Goal: Task Accomplishment & Management: Manage account settings

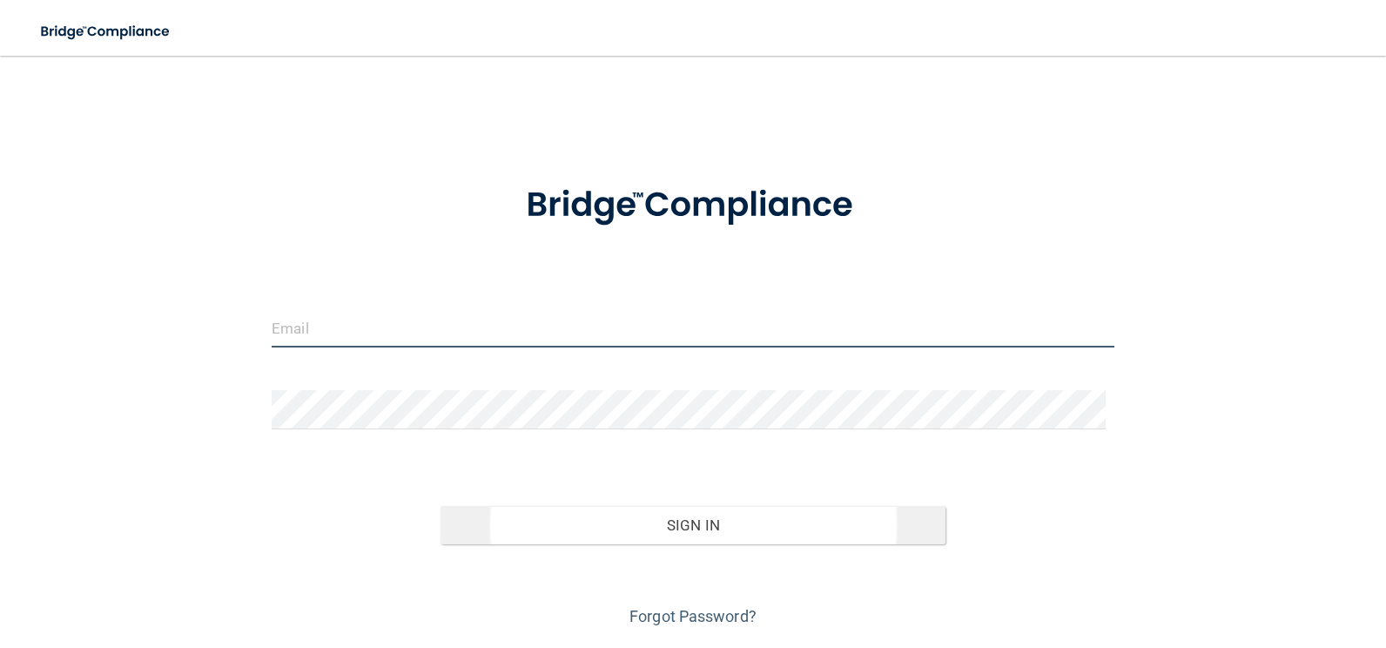
type input "[EMAIL_ADDRESS][DOMAIN_NAME]"
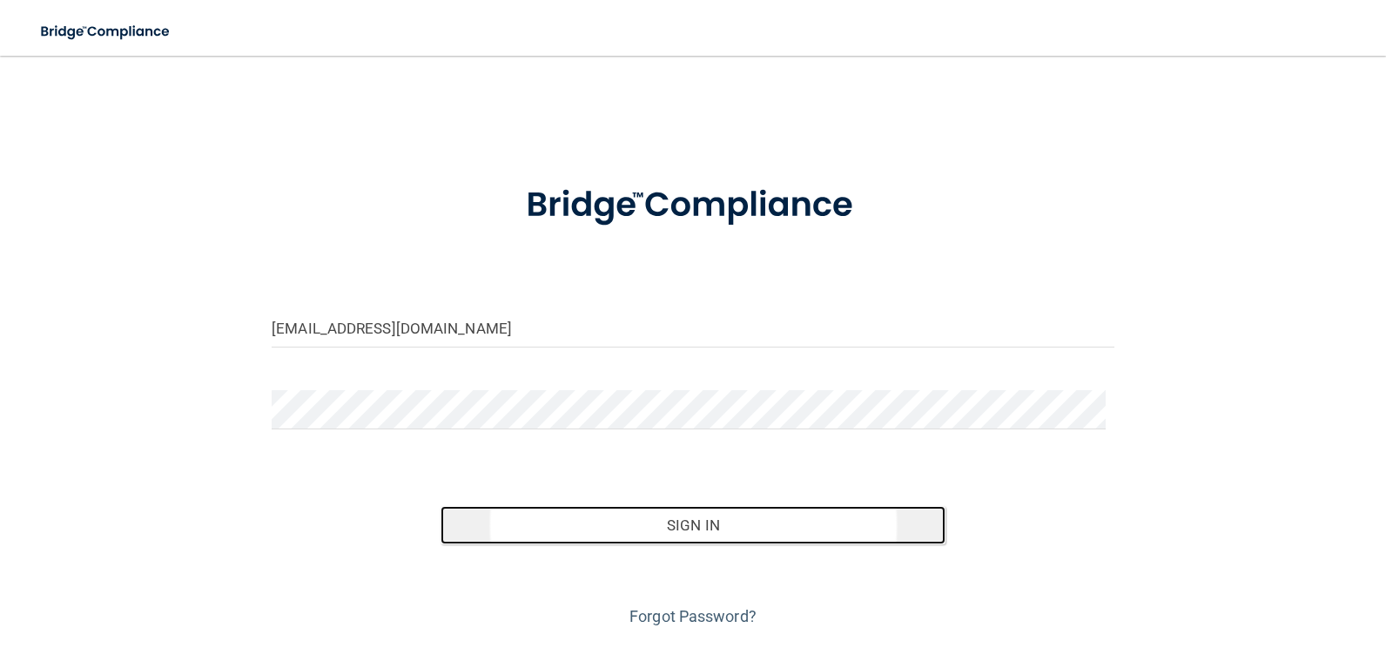
click at [683, 521] on button "Sign In" at bounding box center [693, 525] width 506 height 38
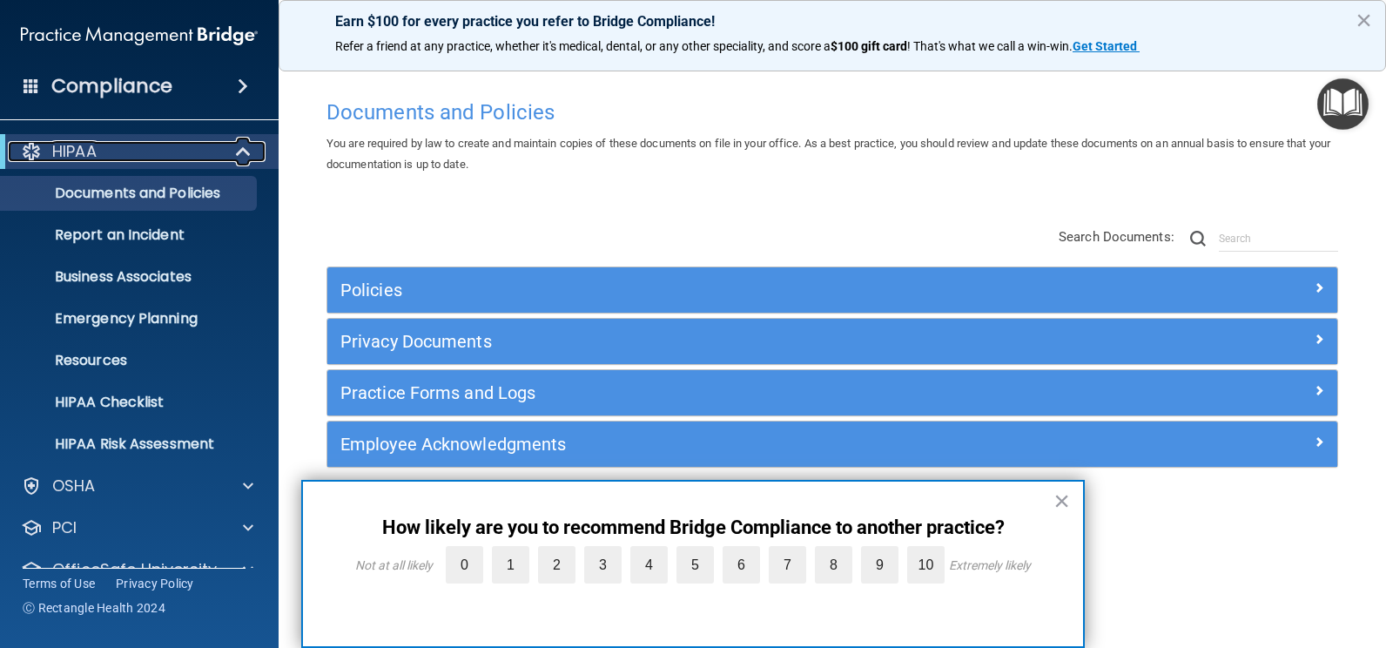
click at [238, 145] on span at bounding box center [245, 151] width 15 height 21
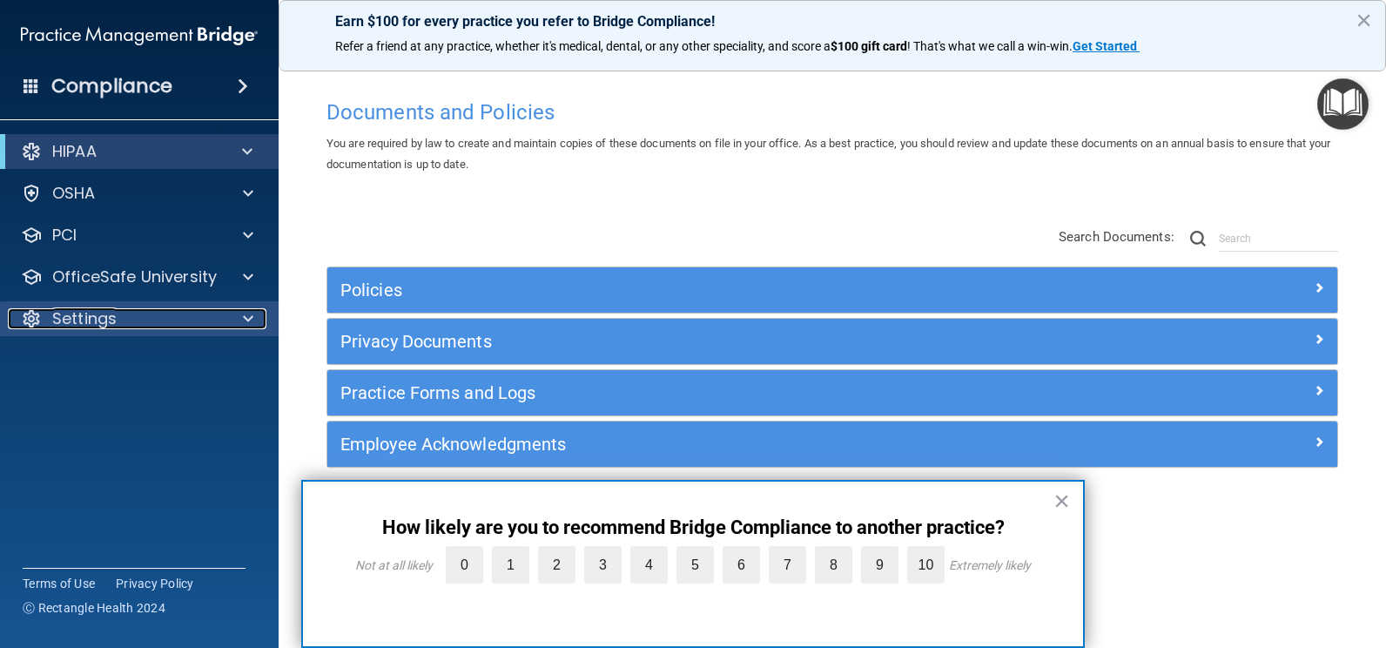
click at [73, 312] on p "Settings" at bounding box center [84, 318] width 64 height 21
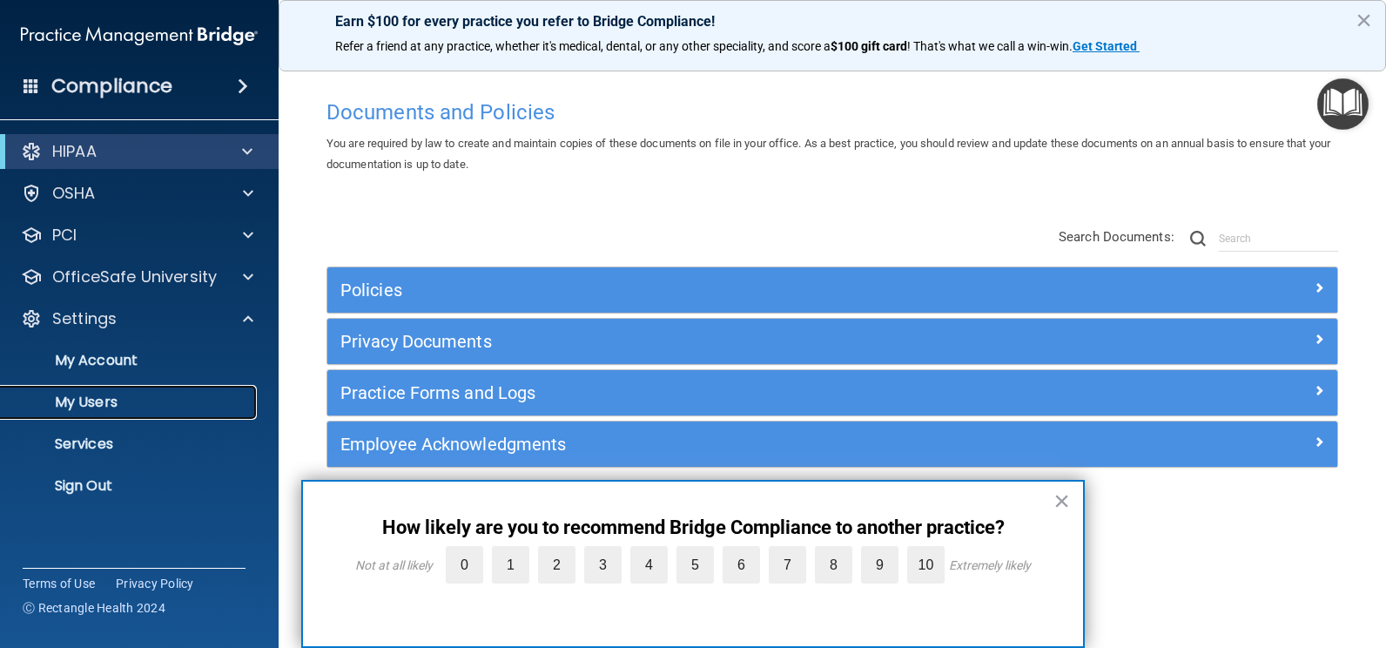
click at [91, 404] on p "My Users" at bounding box center [130, 401] width 238 height 17
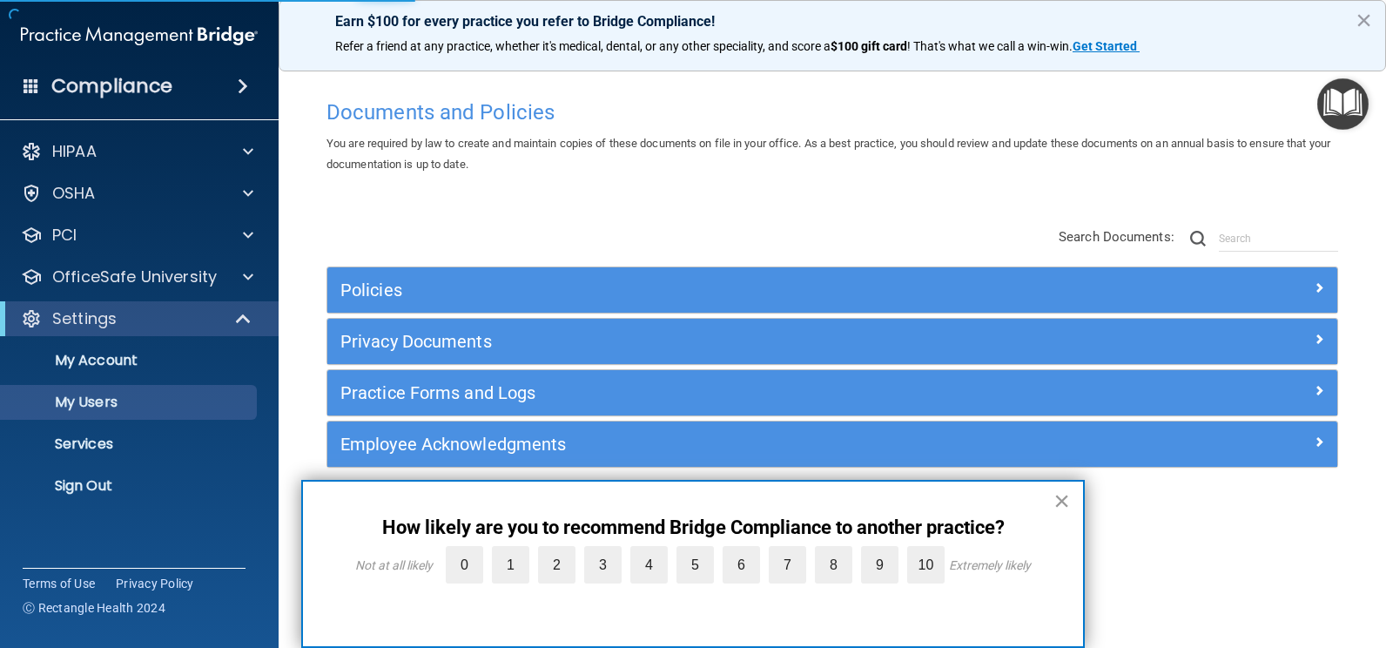
click at [1060, 496] on button "×" at bounding box center [1061, 501] width 17 height 28
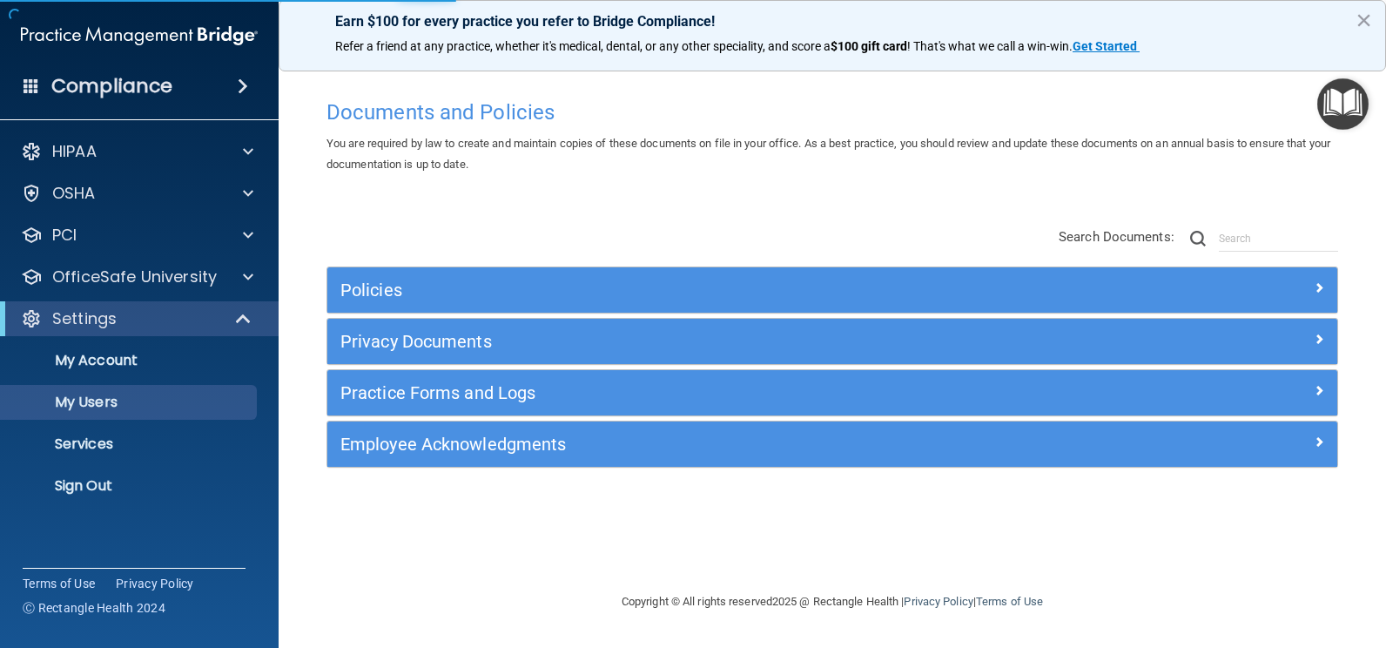
select select "20"
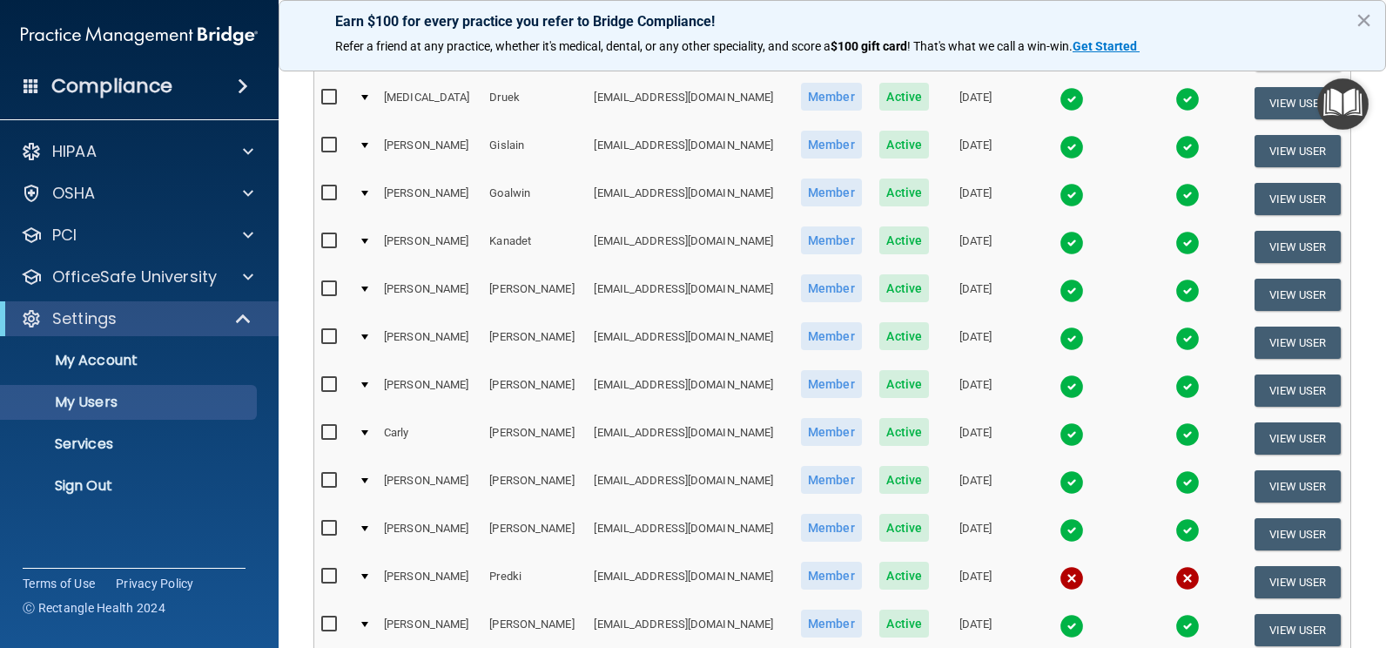
scroll to position [696, 0]
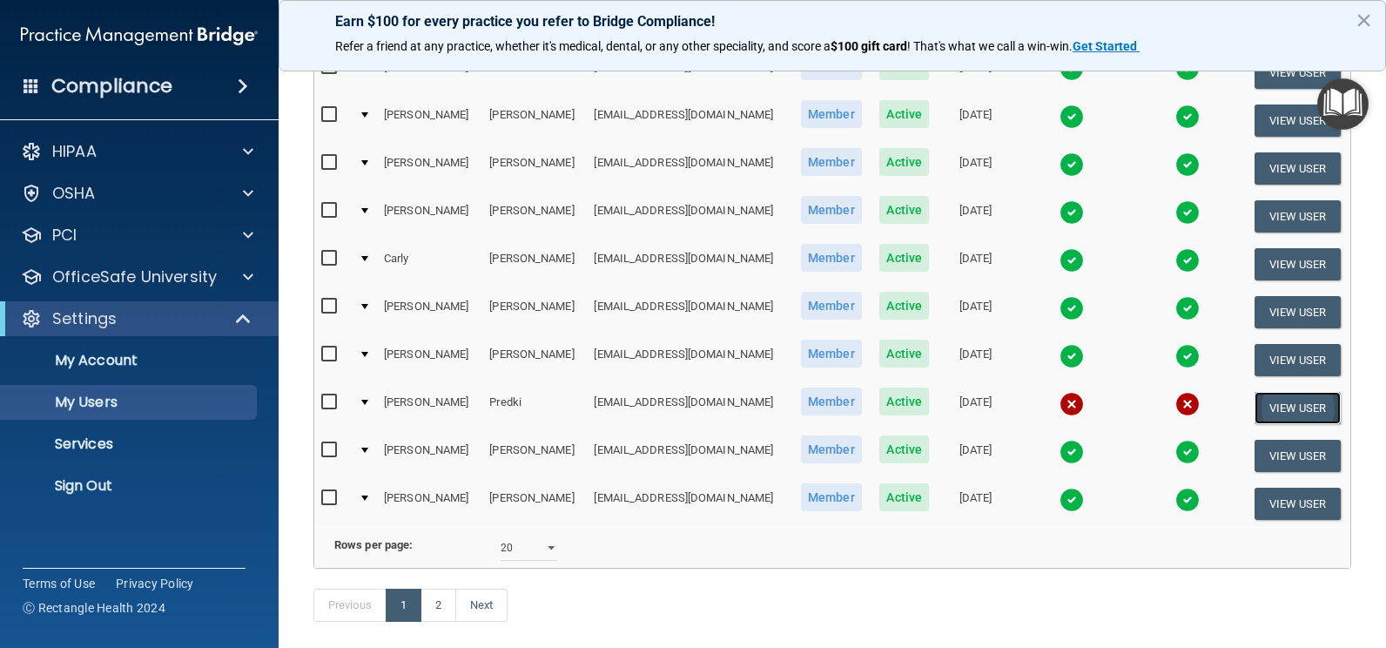
click at [1271, 417] on button "View User" at bounding box center [1297, 408] width 86 height 32
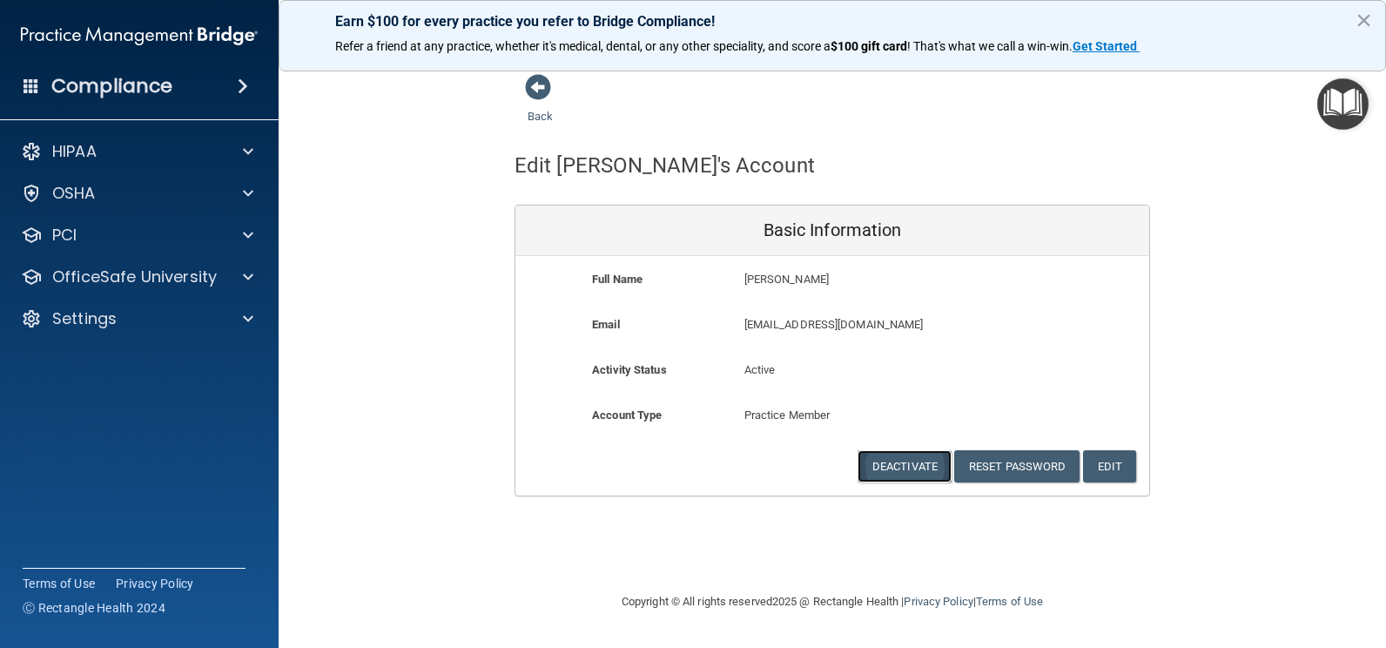
click at [906, 465] on button "Deactivate" at bounding box center [904, 466] width 94 height 32
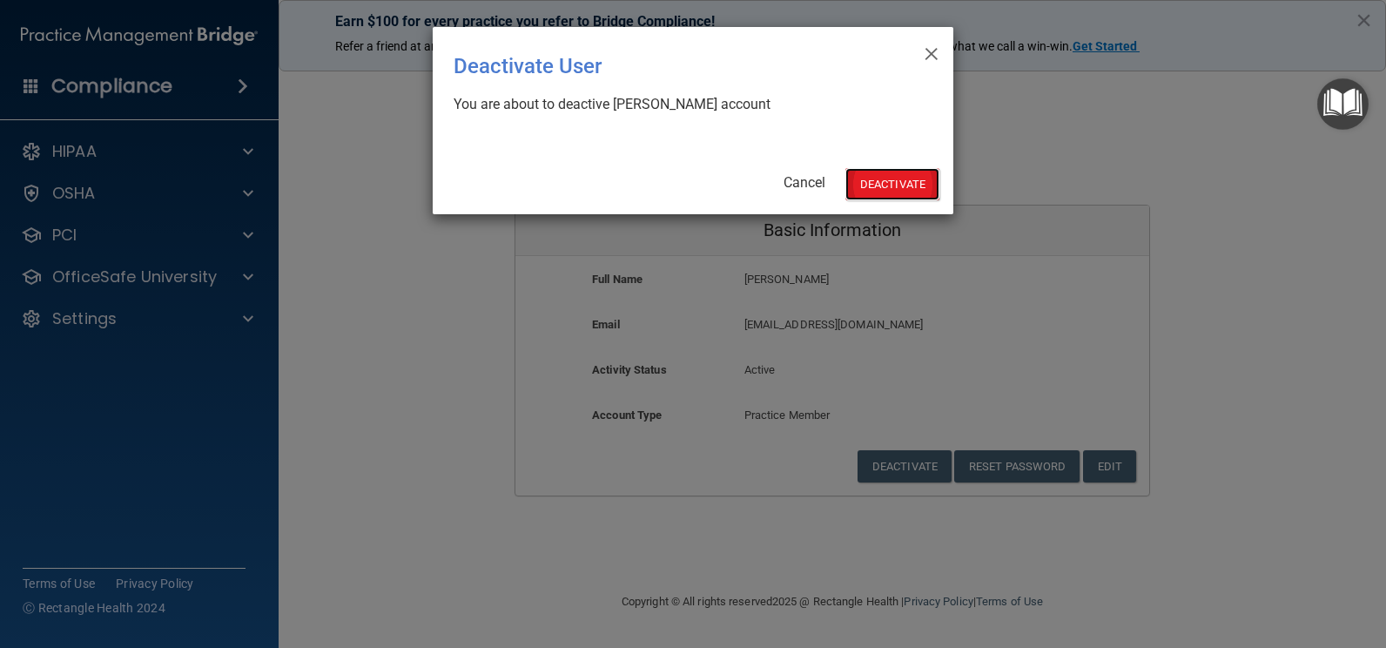
click at [879, 183] on button "Deactivate" at bounding box center [892, 184] width 94 height 32
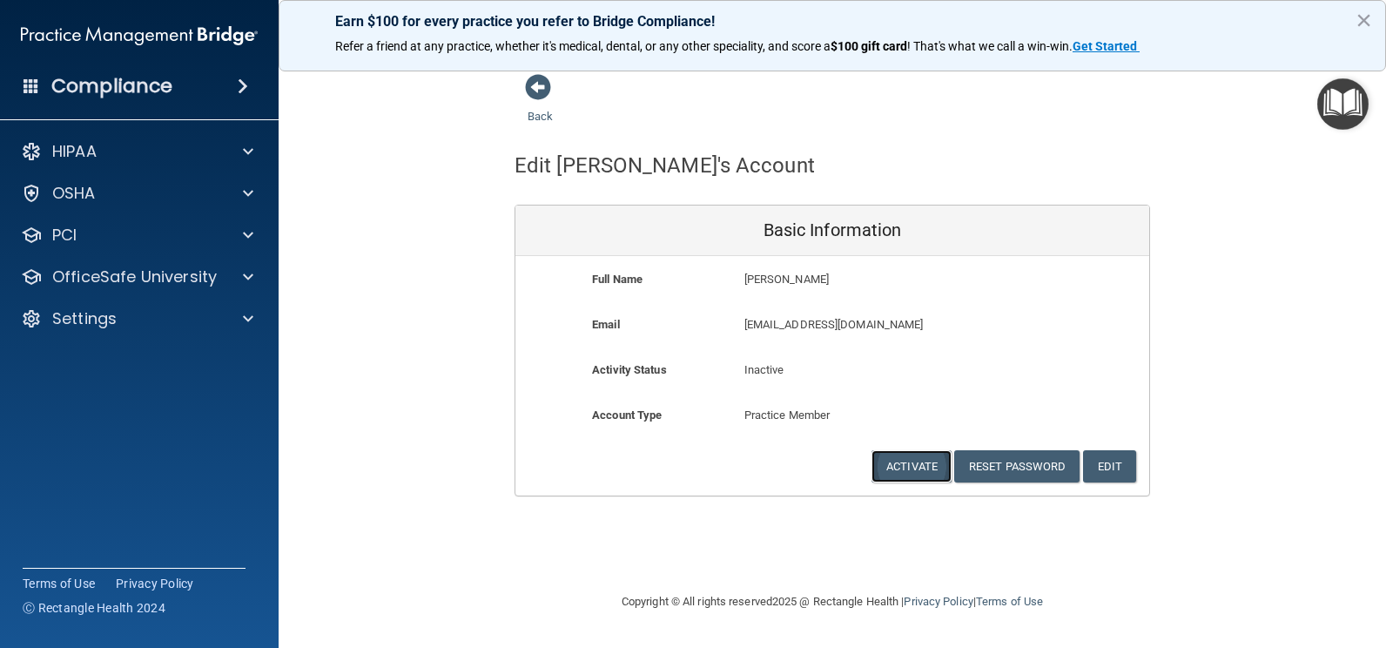
click at [918, 464] on button "Activate" at bounding box center [911, 466] width 80 height 32
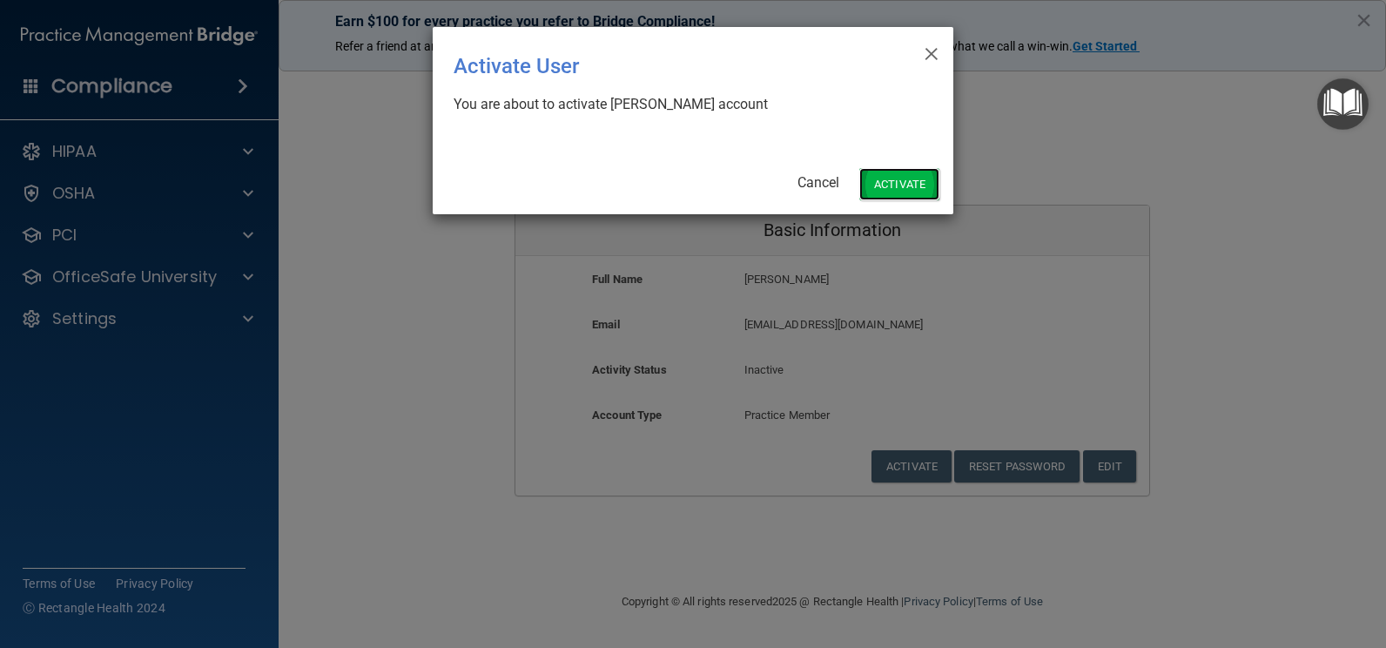
click at [910, 176] on button "Activate" at bounding box center [899, 184] width 80 height 32
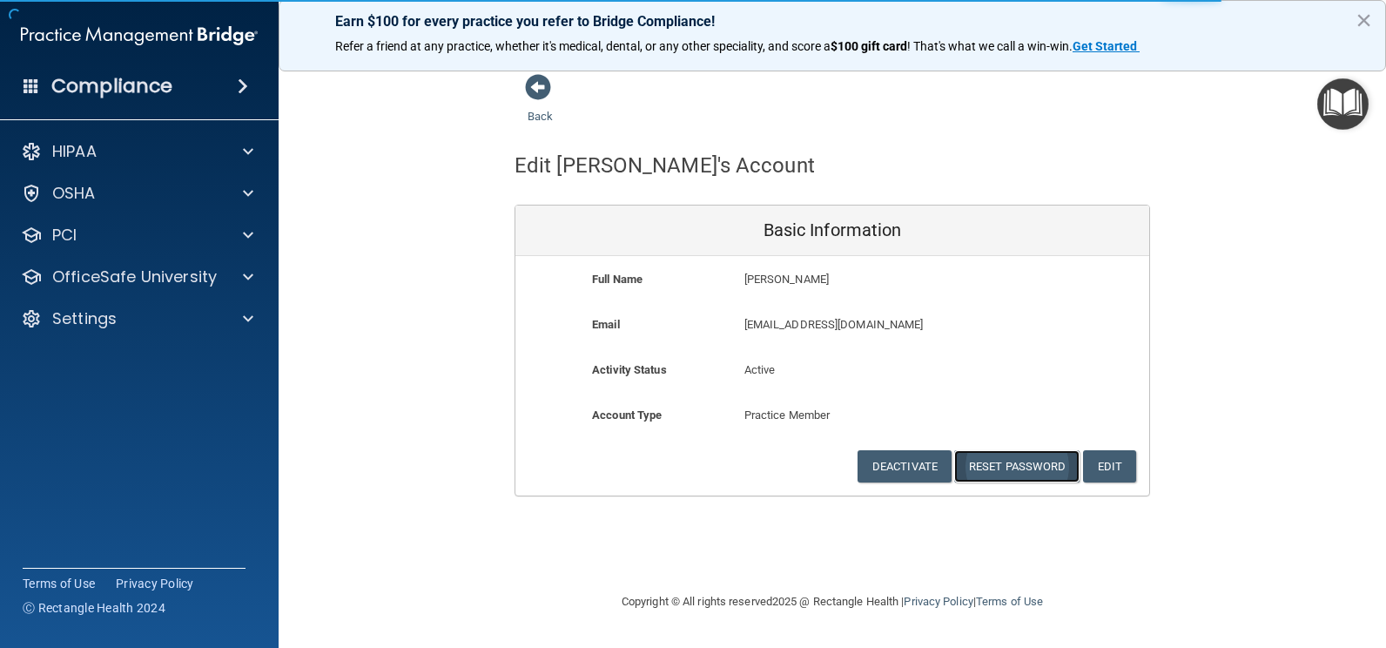
click at [992, 470] on button "Reset Password" at bounding box center [1016, 466] width 125 height 32
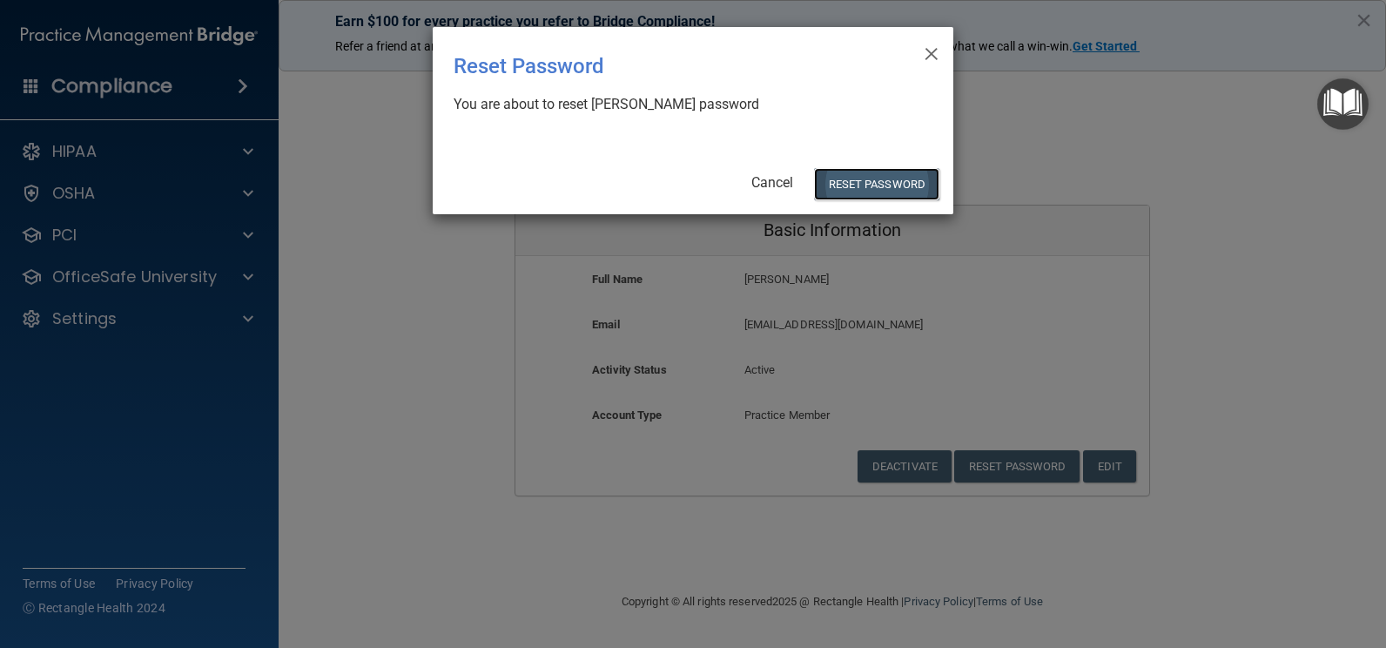
click at [856, 183] on button "Reset Password" at bounding box center [876, 184] width 125 height 32
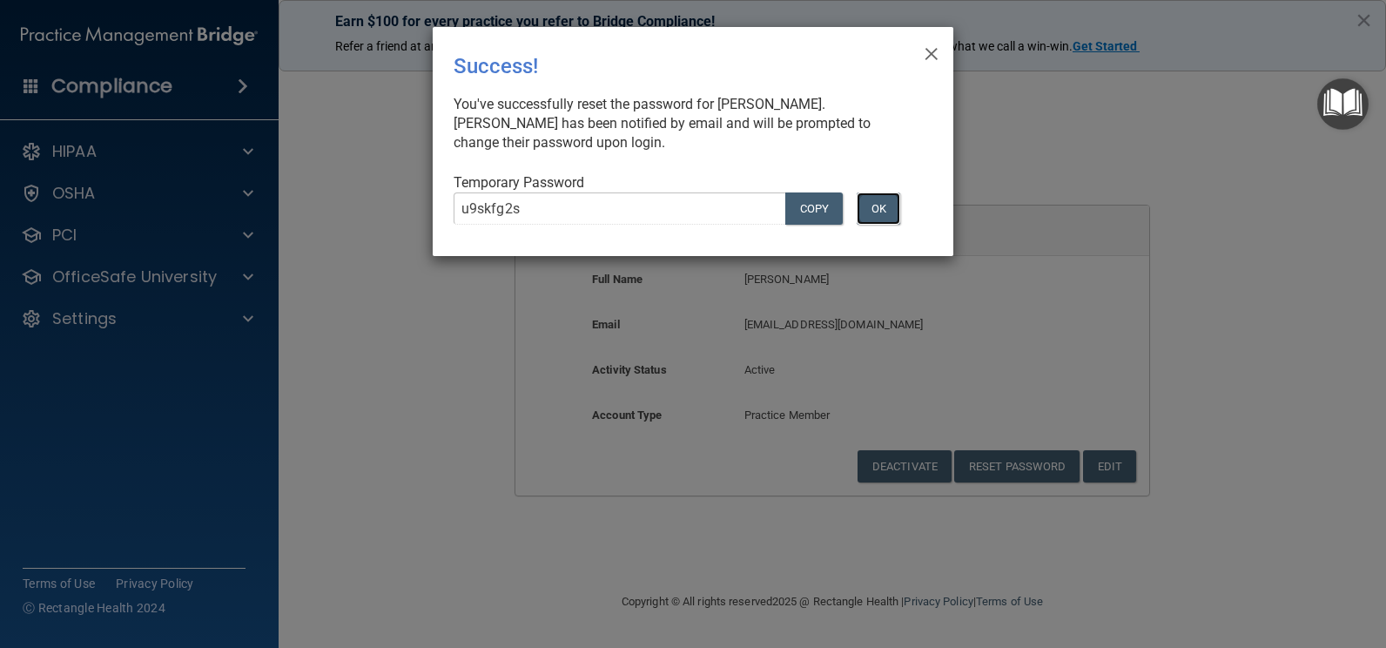
click at [886, 203] on button "OK" at bounding box center [878, 208] width 44 height 32
